Goal: Navigation & Orientation: Find specific page/section

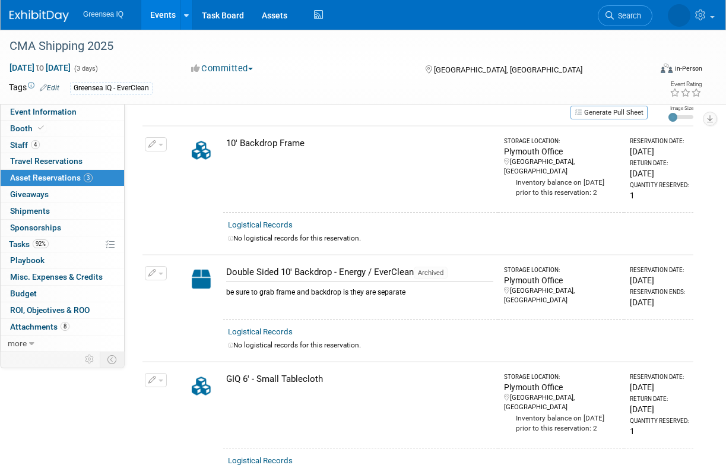
click at [161, 11] on link "Events" at bounding box center [162, 15] width 43 height 30
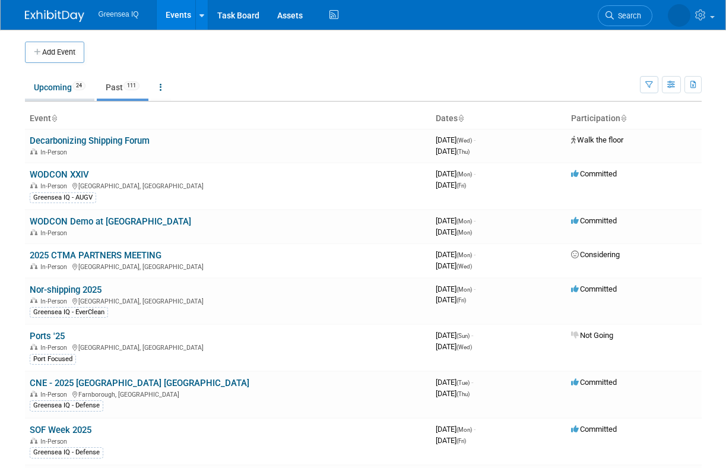
click at [56, 89] on link "Upcoming 24" at bounding box center [59, 87] width 69 height 23
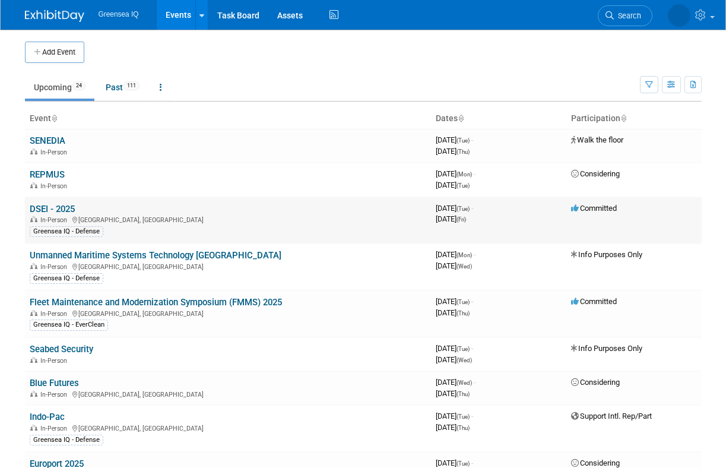
click at [53, 207] on link "DSEI - 2025" at bounding box center [52, 209] width 45 height 11
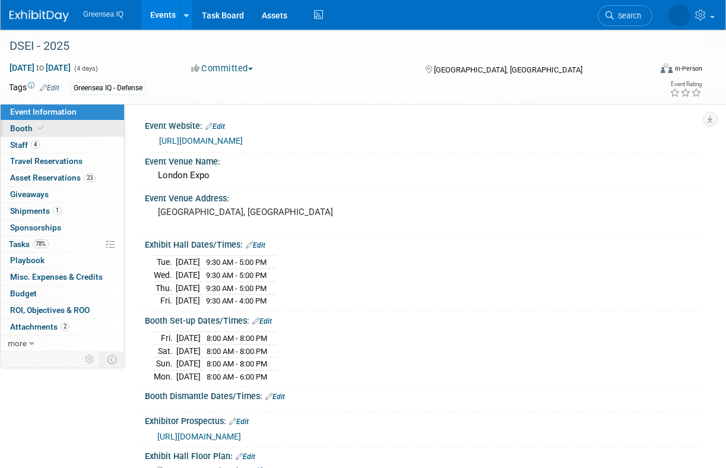
click at [18, 127] on span "Booth" at bounding box center [28, 127] width 36 height 9
